Goal: Book appointment/travel/reservation

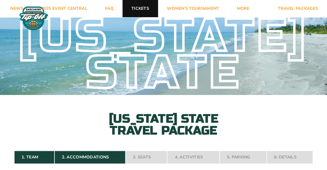
click at [143, 9] on link "Tickets" at bounding box center [141, 8] width 36 height 17
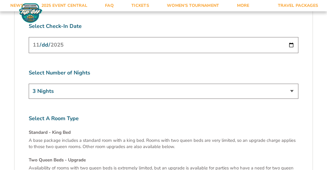
scroll to position [1924, 0]
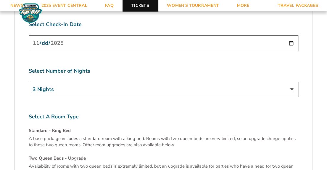
click at [142, 7] on link "Tickets" at bounding box center [141, 5] width 36 height 11
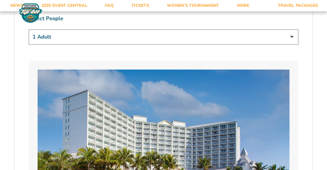
scroll to position [374, 0]
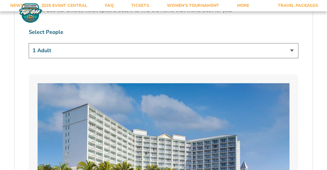
click at [123, 43] on select "1 Adult 2 Adults 3 Adults 4 Adults 2 Adults + 1 Child 2 Adults + 2 Children 2 A…" at bounding box center [164, 50] width 270 height 15
click at [29, 43] on select "1 Adult 2 Adults 3 Adults 4 Adults 2 Adults + 1 Child 2 Adults + 2 Children 2 A…" at bounding box center [164, 50] width 270 height 15
click at [94, 44] on select "1 Adult 2 Adults 3 Adults 4 Adults 2 Adults + 1 Child 2 Adults + 2 Children 2 A…" at bounding box center [164, 50] width 270 height 15
select select "2 Adults + 1 Child"
click at [29, 43] on select "1 Adult 2 Adults 3 Adults 4 Adults 2 Adults + 1 Child 2 Adults + 2 Children 2 A…" at bounding box center [164, 50] width 270 height 15
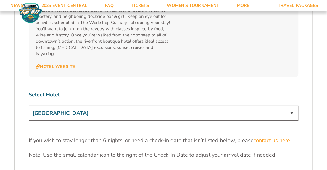
scroll to position [1854, 0]
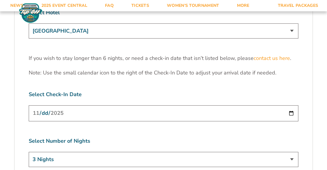
click at [295, 105] on input "[DATE]" at bounding box center [164, 113] width 270 height 16
click at [294, 105] on input "[DATE]" at bounding box center [164, 113] width 270 height 16
click at [292, 152] on select "3 Nights 4 Nights 5 Nights 6 Nights" at bounding box center [164, 159] width 270 height 15
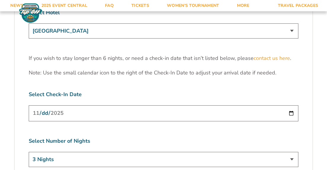
click at [288, 105] on input "[DATE]" at bounding box center [164, 113] width 270 height 16
click at [256, 137] on label "Select Number of Nights" at bounding box center [164, 140] width 270 height 7
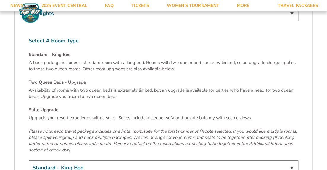
scroll to position [2062, 0]
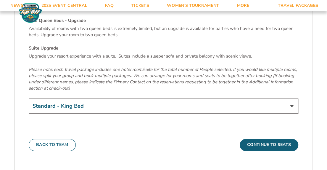
click at [98, 98] on select "Standard - King Bed Two Queen Beds - Upgrade (+$15 per night) Suite Upgrade (+$…" at bounding box center [164, 105] width 270 height 15
select select "Two Queen Beds - Upgrade"
click at [29, 98] on select "Standard - King Bed Two Queen Beds - Upgrade (+$15 per night) Suite Upgrade (+$…" at bounding box center [164, 105] width 270 height 15
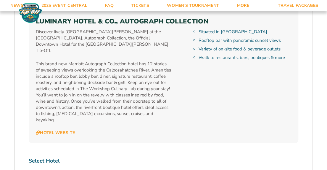
scroll to position [1736, 0]
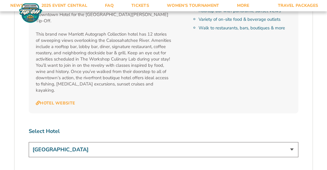
click at [106, 142] on select "[GEOGRAPHIC_DATA] [GEOGRAPHIC_DATA] [GEOGRAPHIC_DATA], Autograph Collection" at bounding box center [164, 149] width 270 height 15
click at [29, 142] on select "[GEOGRAPHIC_DATA] [GEOGRAPHIC_DATA] [GEOGRAPHIC_DATA], Autograph Collection" at bounding box center [164, 149] width 270 height 15
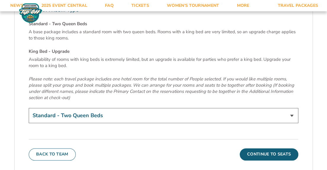
scroll to position [2032, 0]
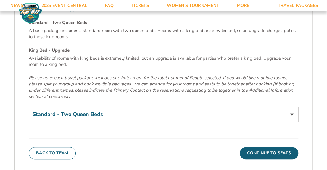
click at [118, 107] on select "Standard - Two Queen Beds King Bed - Upgrade (+$15 per night)" at bounding box center [164, 114] width 270 height 15
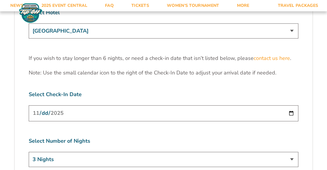
scroll to position [1765, 0]
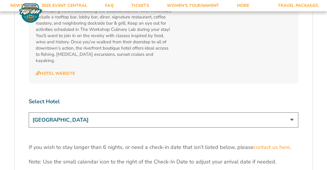
click at [102, 112] on select "[GEOGRAPHIC_DATA] [GEOGRAPHIC_DATA] [GEOGRAPHIC_DATA], Autograph Collection" at bounding box center [164, 119] width 270 height 15
click at [29, 112] on select "[GEOGRAPHIC_DATA] [GEOGRAPHIC_DATA] [GEOGRAPHIC_DATA], Autograph Collection" at bounding box center [164, 119] width 270 height 15
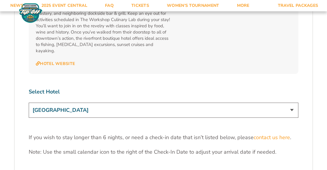
scroll to position [1736, 0]
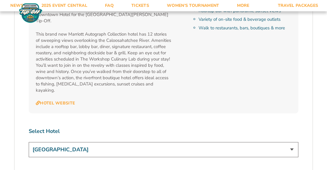
click at [136, 142] on select "[GEOGRAPHIC_DATA] [GEOGRAPHIC_DATA] [GEOGRAPHIC_DATA], Autograph Collection" at bounding box center [164, 149] width 270 height 15
select select "17485"
click at [29, 142] on select "[GEOGRAPHIC_DATA] [GEOGRAPHIC_DATA] [GEOGRAPHIC_DATA], Autograph Collection" at bounding box center [164, 149] width 270 height 15
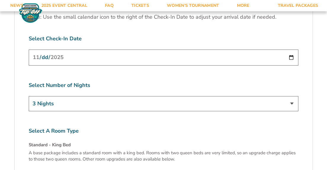
scroll to position [2002, 0]
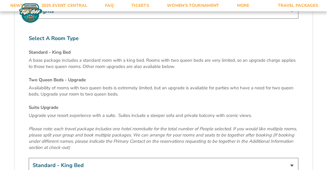
click at [124, 157] on select "Standard - King Bed Two Queen Beds - Upgrade (+$15 per night) Suite Upgrade (+$…" at bounding box center [164, 164] width 270 height 15
click at [29, 157] on select "Standard - King Bed Two Queen Beds - Upgrade (+$15 per night) Suite Upgrade (+$…" at bounding box center [164, 164] width 270 height 15
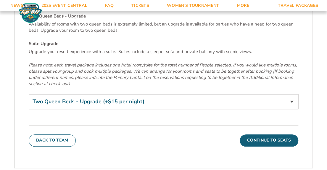
scroll to position [2062, 0]
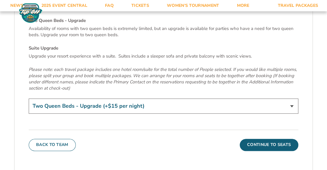
click at [121, 98] on select "Standard - King Bed Two Queen Beds - Upgrade (+$15 per night) Suite Upgrade (+$…" at bounding box center [164, 105] width 270 height 15
select select "Suite Upgrade"
click at [29, 98] on select "Standard - King Bed Two Queen Beds - Upgrade (+$15 per night) Suite Upgrade (+$…" at bounding box center [164, 105] width 270 height 15
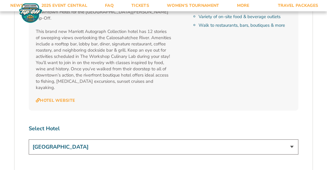
scroll to position [1736, 0]
